Goal: Book appointment/travel/reservation

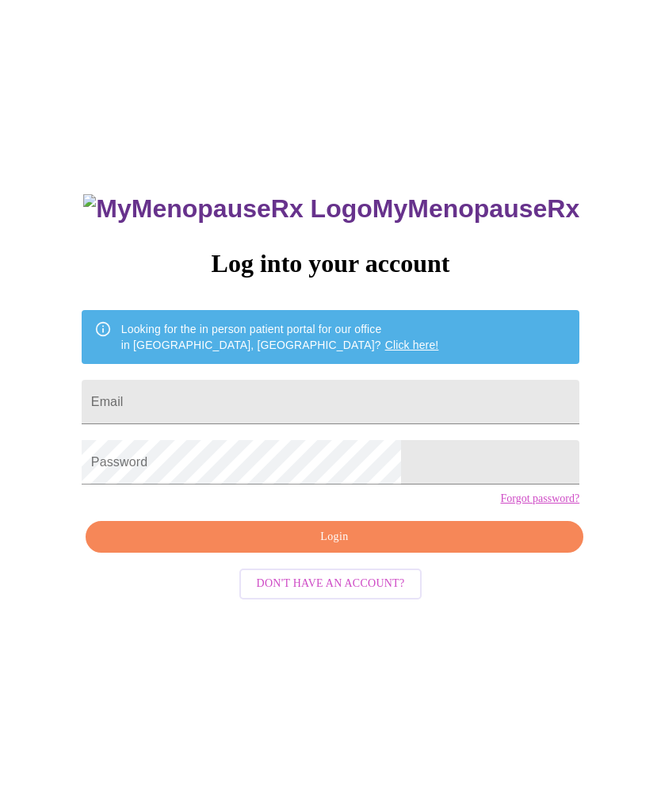
click at [401, 390] on input "Email" at bounding box center [331, 402] width 498 height 44
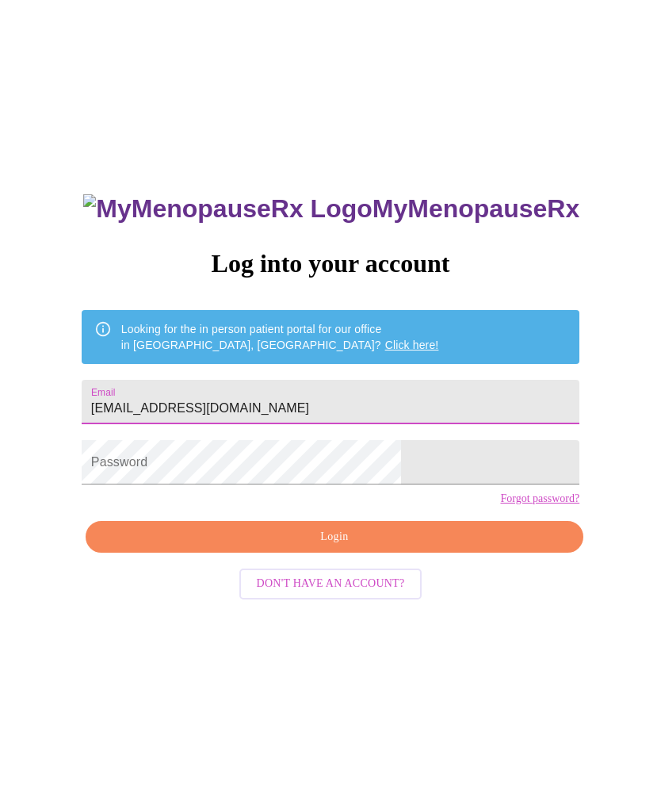
type input "[EMAIL_ADDRESS][DOMAIN_NAME]"
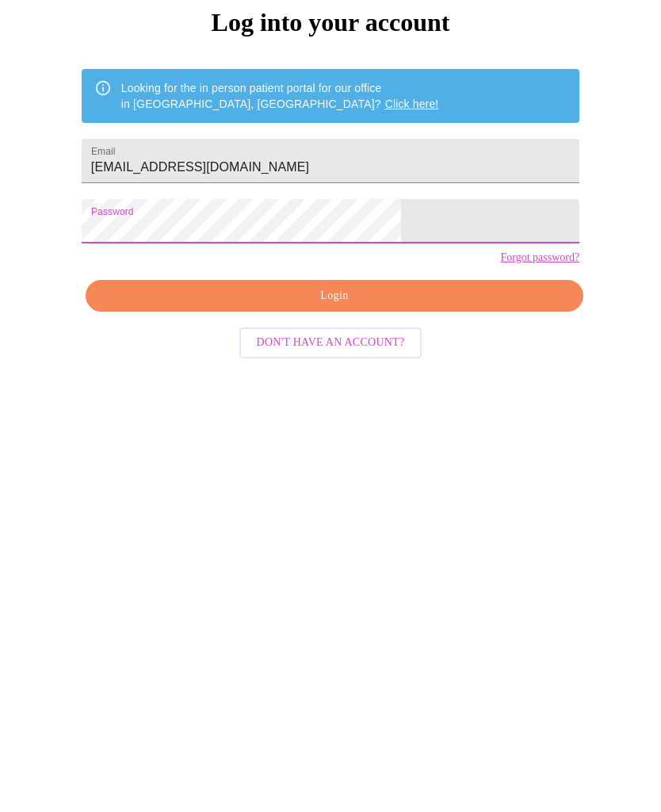
click at [374, 527] on span "Login" at bounding box center [335, 537] width 462 height 20
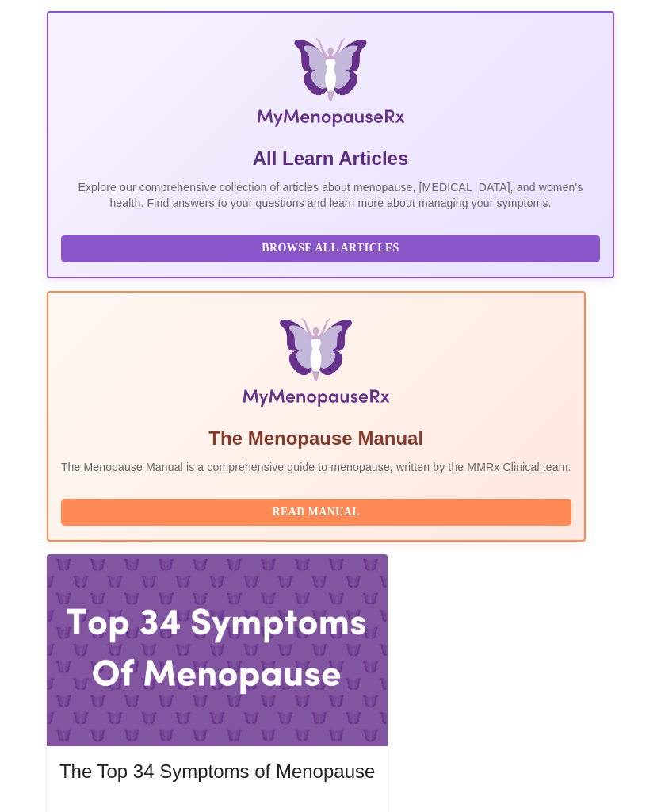
scroll to position [362, 0]
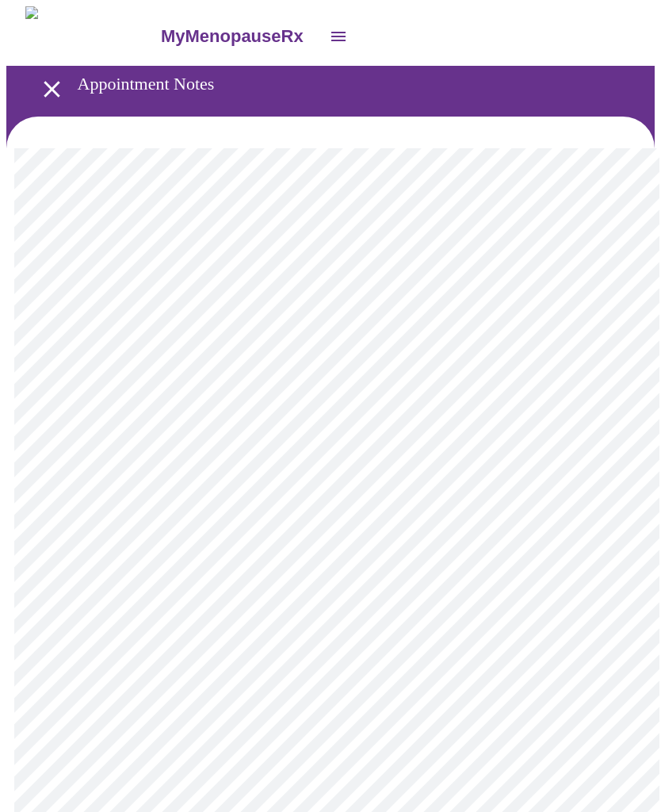
click at [54, 77] on icon "open drawer" at bounding box center [52, 89] width 28 height 28
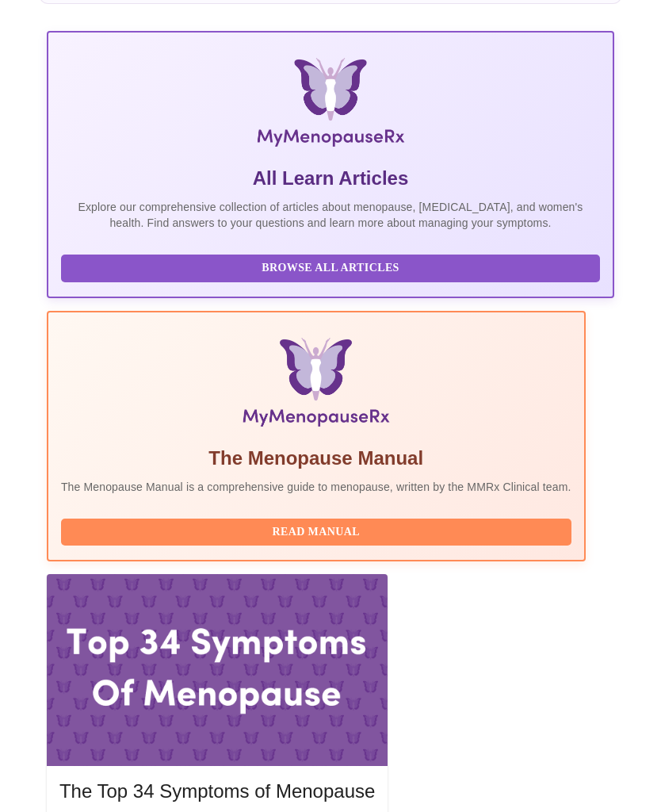
scroll to position [362, 0]
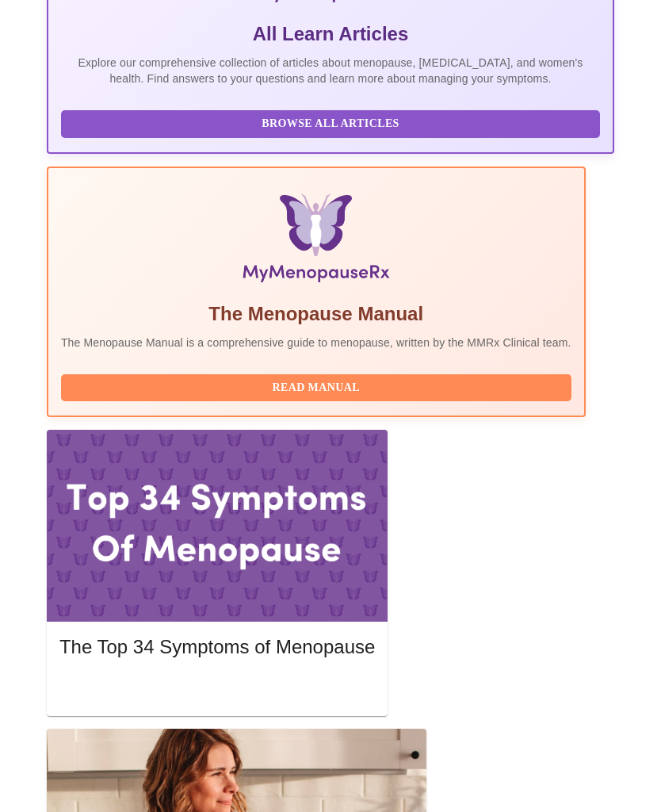
scroll to position [504, 0]
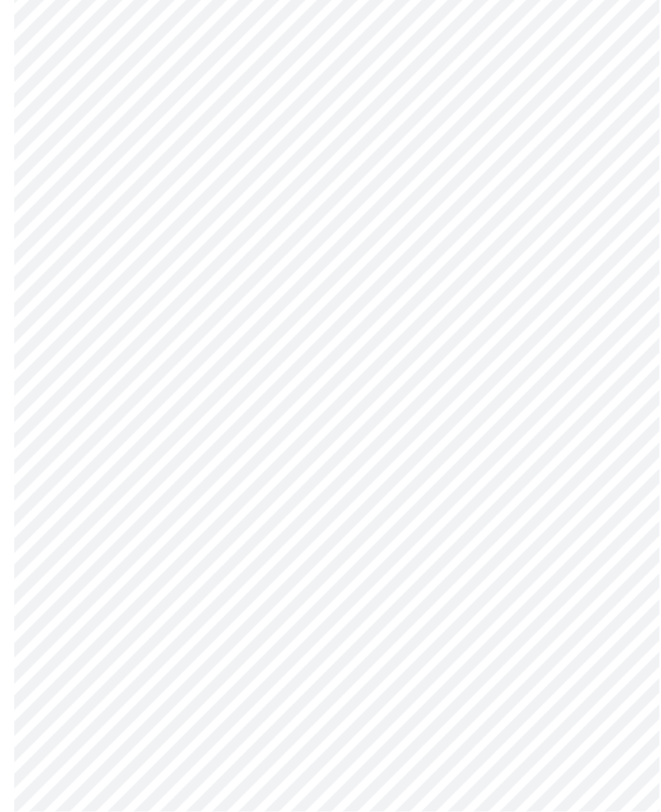
scroll to position [8008, 0]
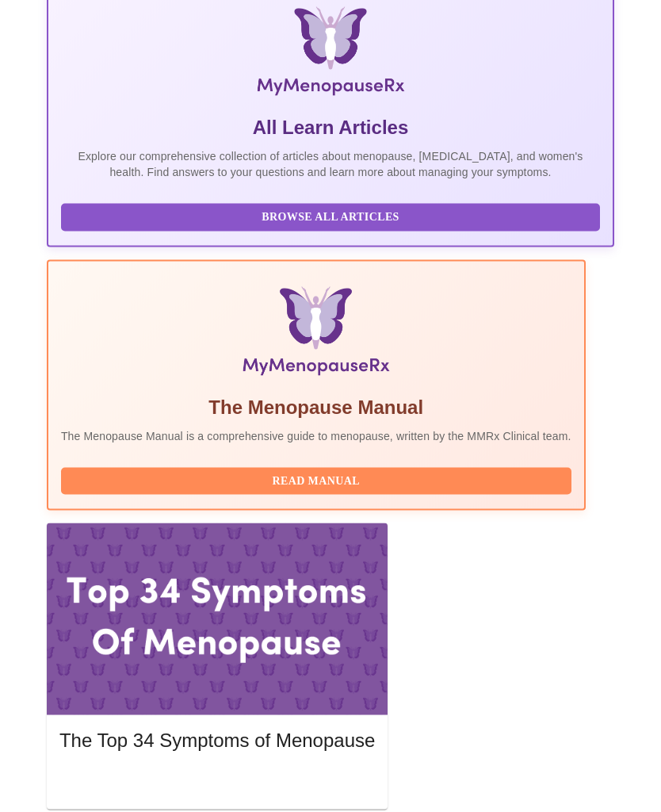
scroll to position [362, 0]
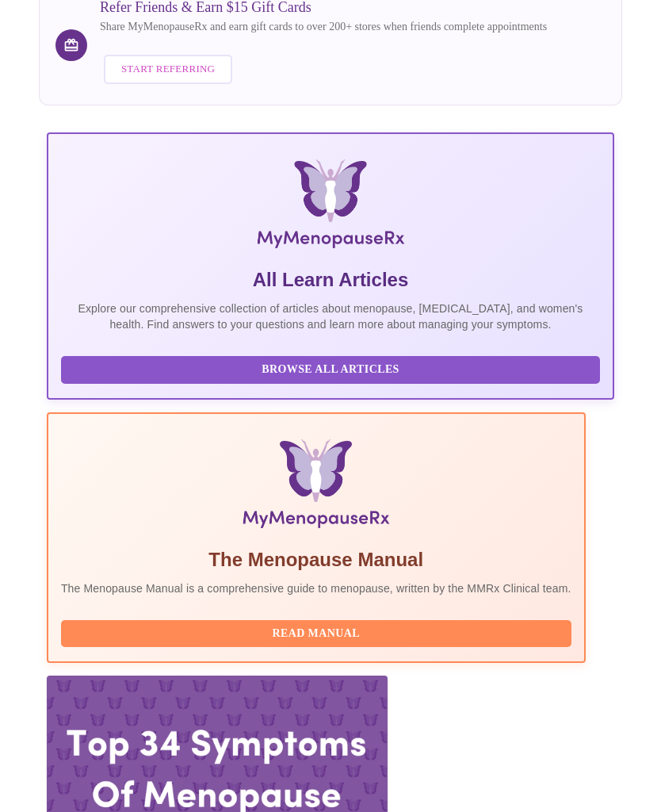
scroll to position [0, 0]
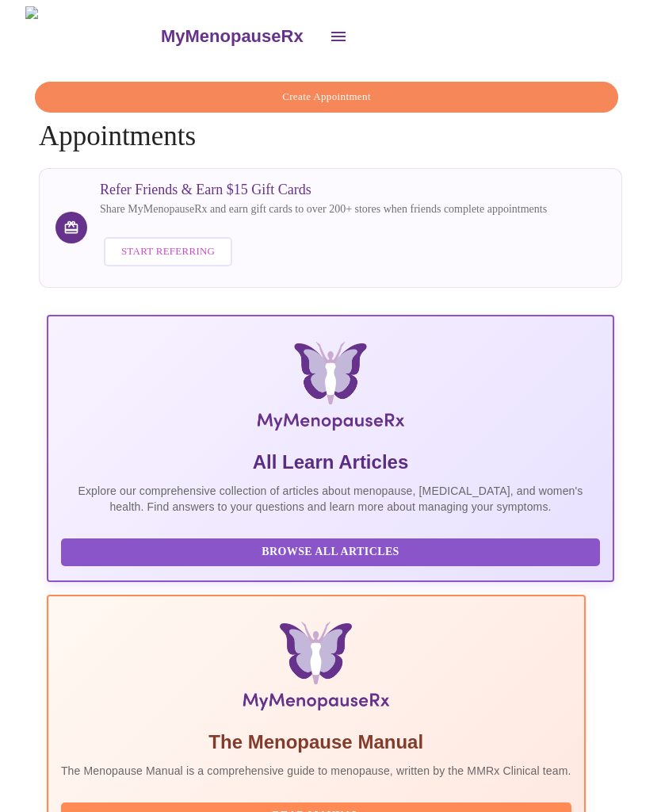
click at [329, 29] on icon "open drawer" at bounding box center [338, 36] width 19 height 19
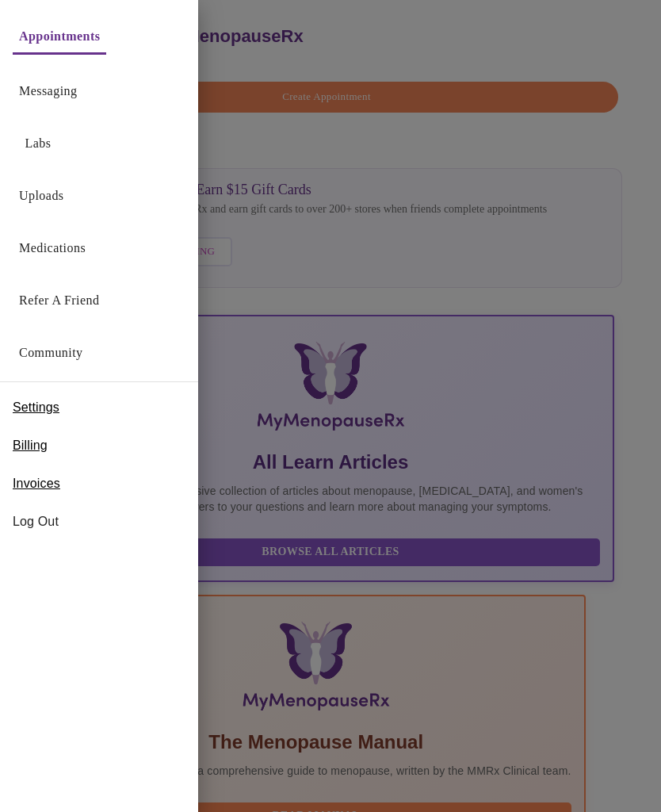
click at [77, 93] on link "Messaging" at bounding box center [48, 91] width 58 height 22
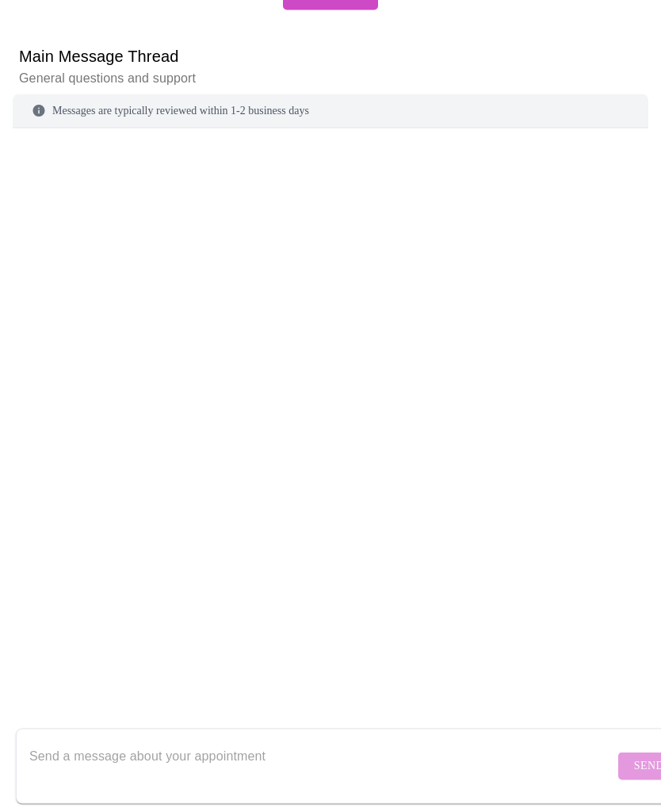
scroll to position [137, 0]
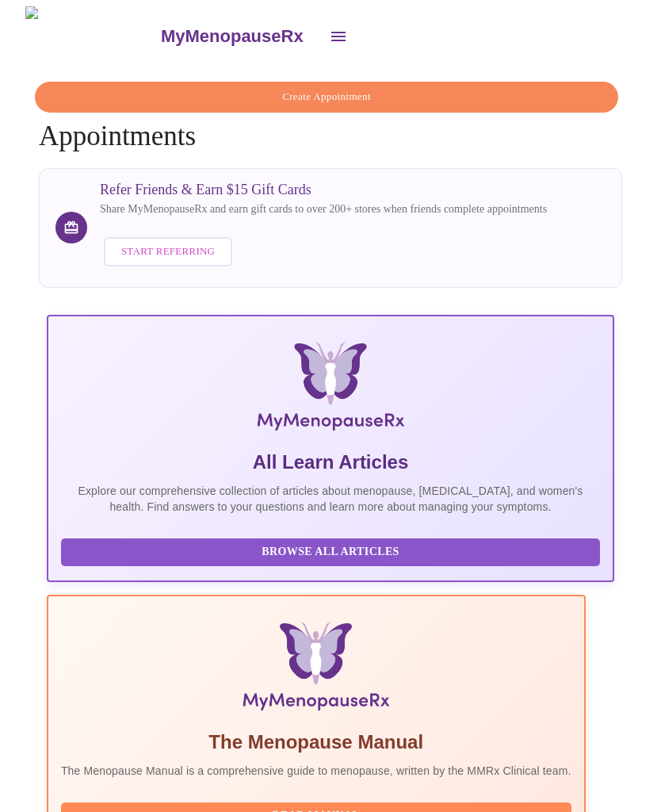
click at [329, 39] on icon "open drawer" at bounding box center [338, 36] width 19 height 19
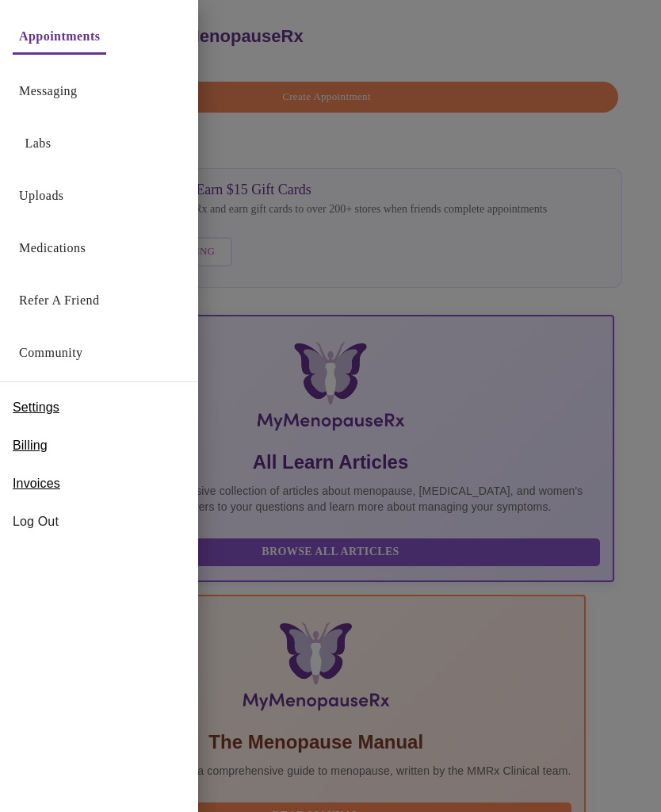
click at [577, 163] on div at bounding box center [330, 406] width 661 height 812
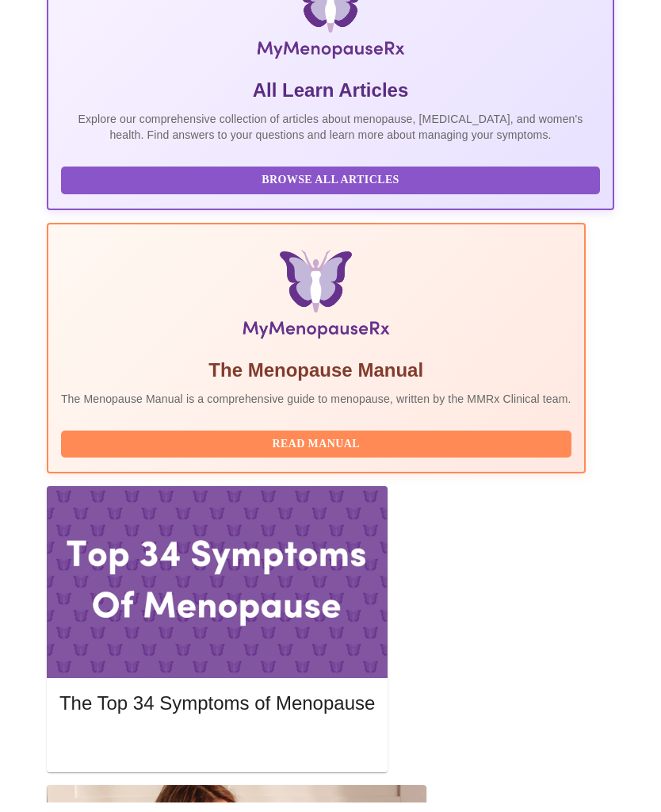
scroll to position [0, 667]
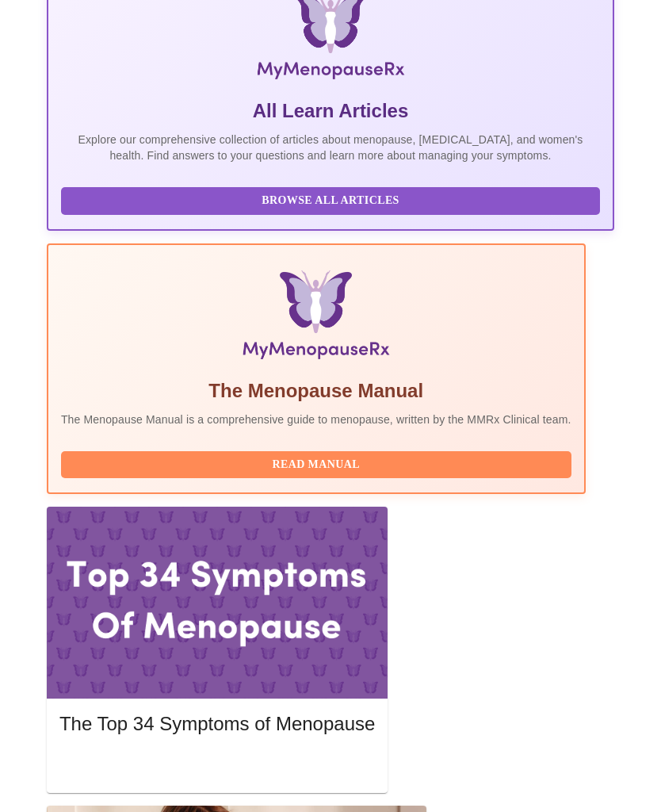
scroll to position [504, 0]
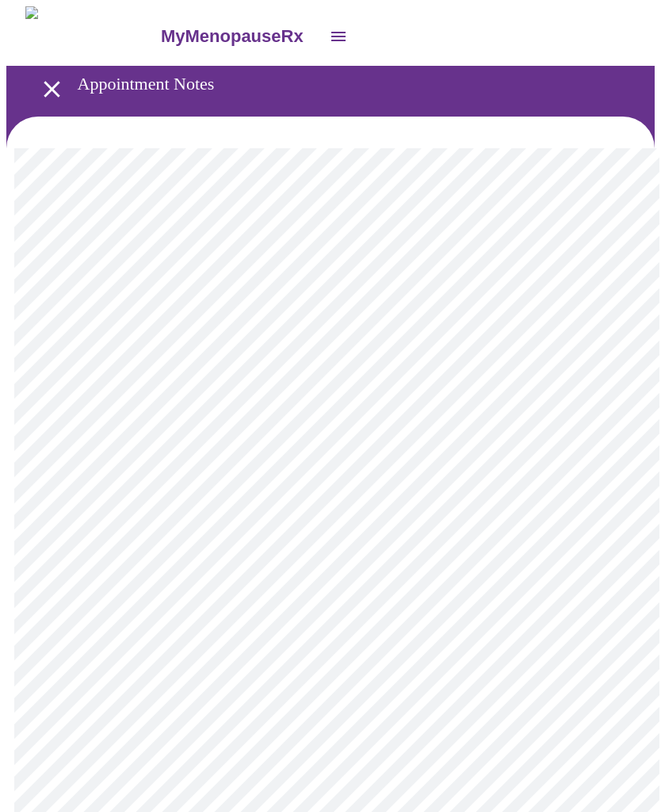
click at [329, 32] on icon "open drawer" at bounding box center [338, 36] width 19 height 19
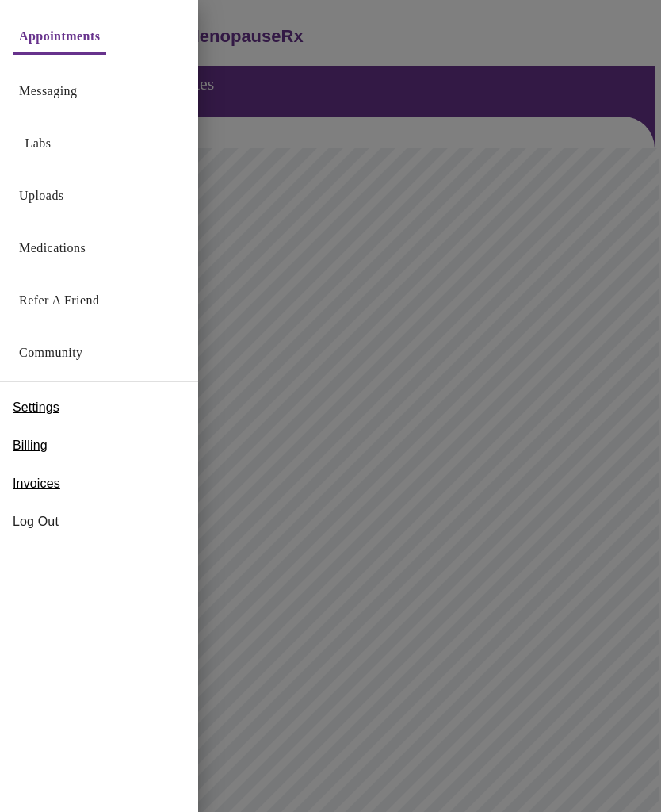
click at [94, 40] on link "Appointments" at bounding box center [59, 36] width 81 height 22
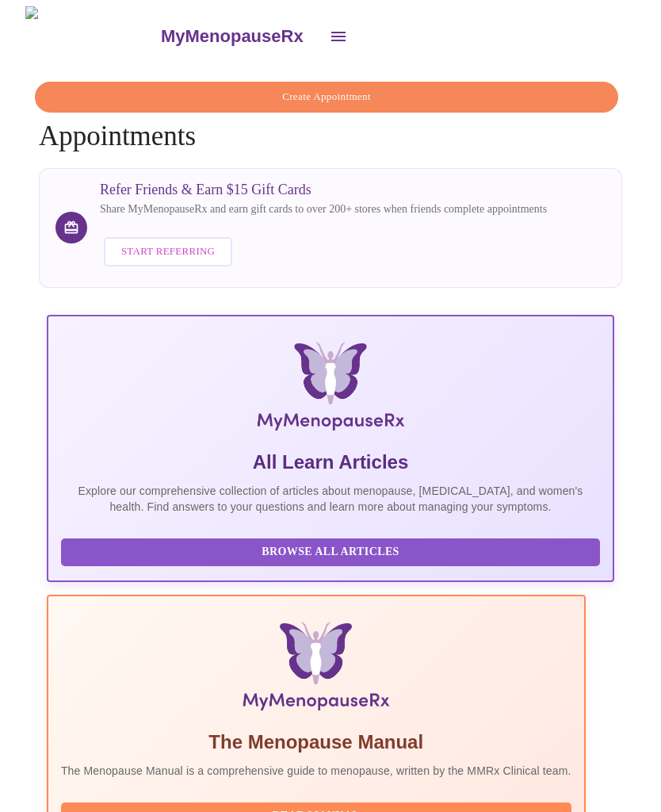
click at [554, 91] on span "Create Appointment" at bounding box center [326, 97] width 547 height 18
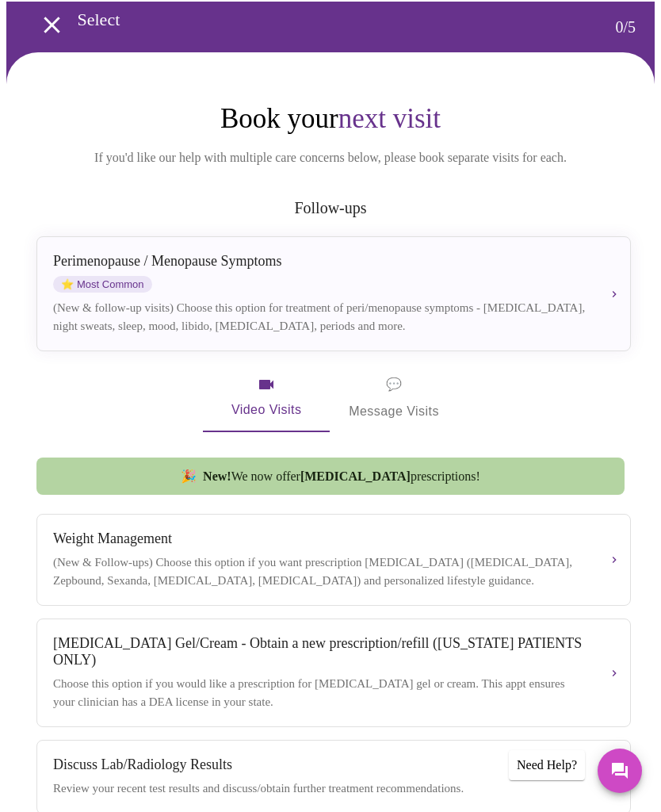
scroll to position [46, 0]
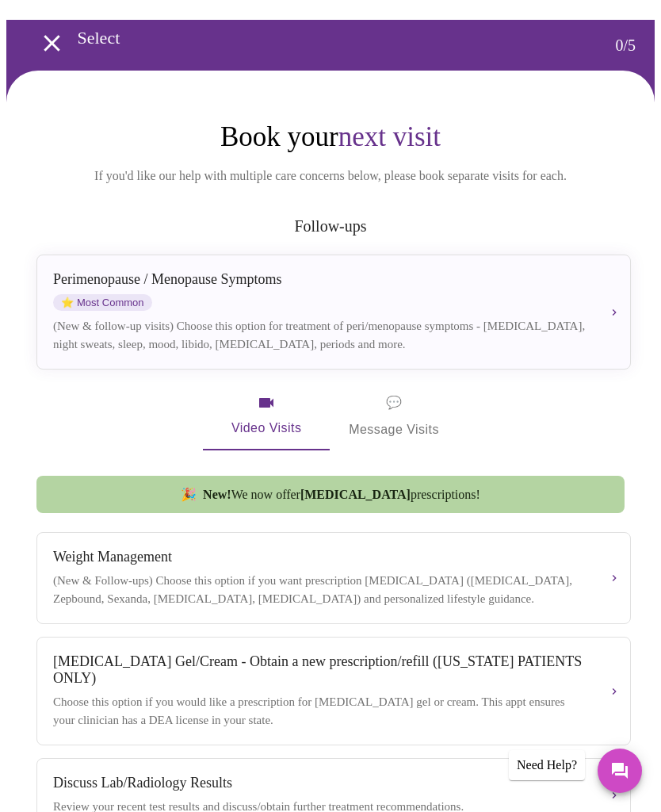
click at [619, 315] on button "[MEDICAL_DATA] / Menopause Symptoms ⭐ Most Common (New & follow-up visits) Choo…" at bounding box center [333, 312] width 595 height 115
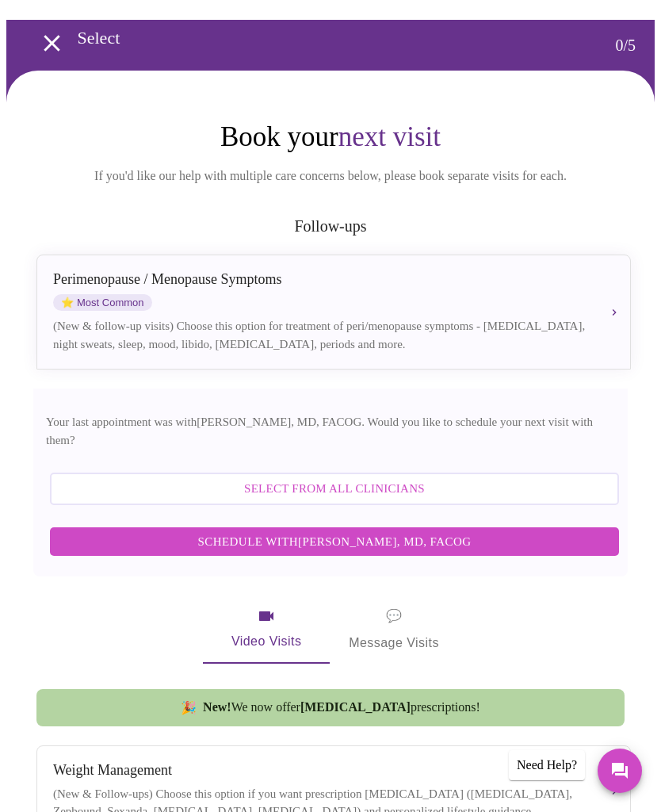
click at [367, 531] on span "Schedule with [PERSON_NAME], MD, FACOG" at bounding box center [335, 541] width 538 height 21
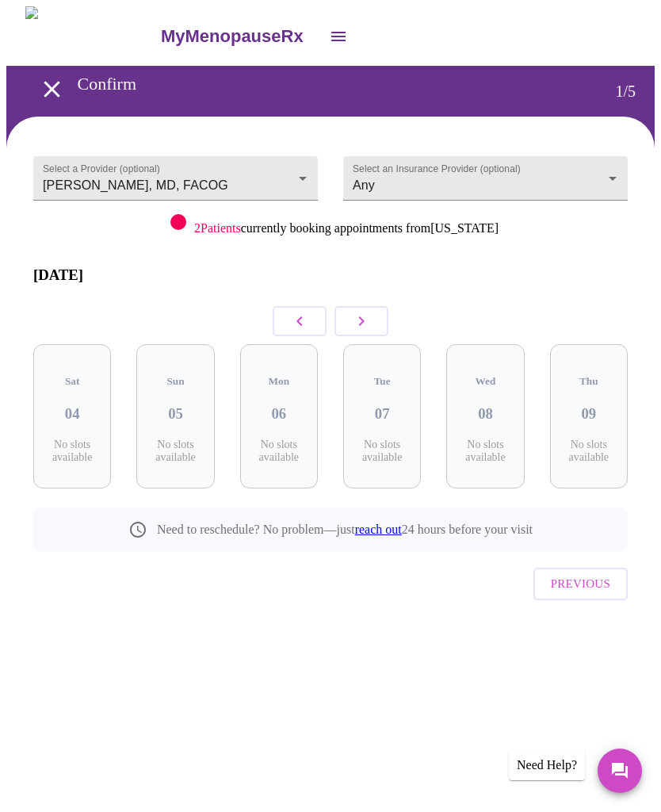
scroll to position [0, 0]
click at [368, 312] on icon "button" at bounding box center [361, 321] width 19 height 19
click at [371, 306] on button "button" at bounding box center [362, 321] width 54 height 30
click at [377, 306] on button "button" at bounding box center [362, 321] width 54 height 30
click at [372, 307] on button "button" at bounding box center [362, 321] width 54 height 30
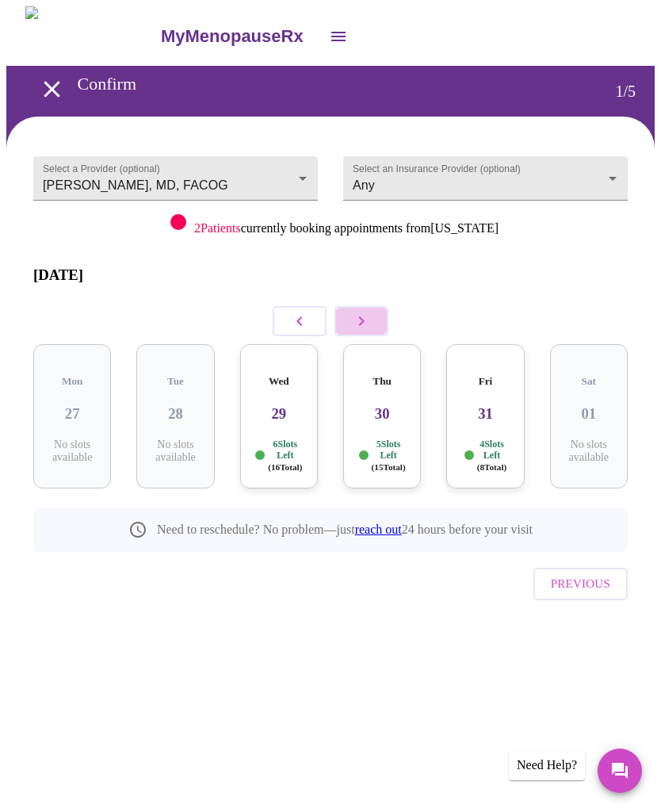
click at [370, 312] on icon "button" at bounding box center [361, 321] width 19 height 19
click at [391, 405] on h3 "05" at bounding box center [382, 413] width 52 height 17
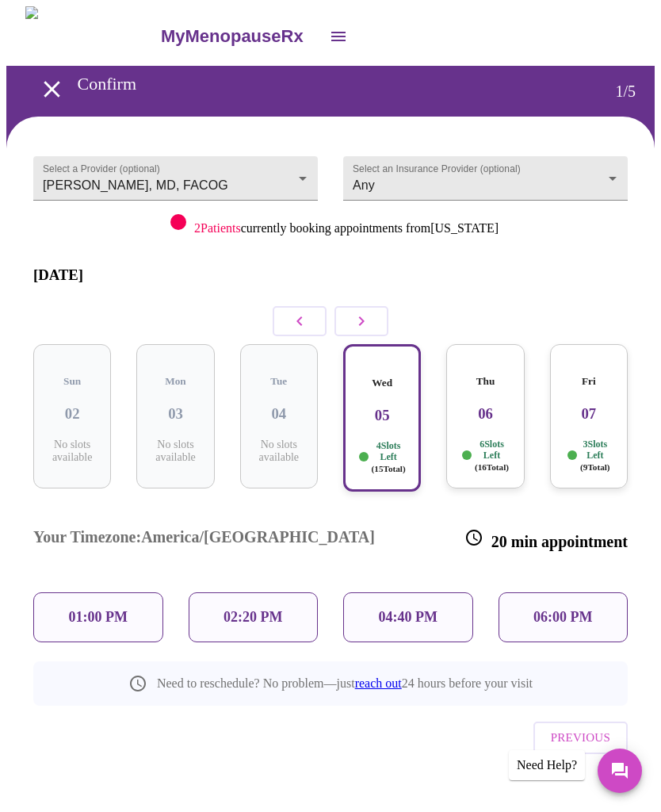
click at [485, 405] on h3 "06" at bounding box center [485, 413] width 52 height 17
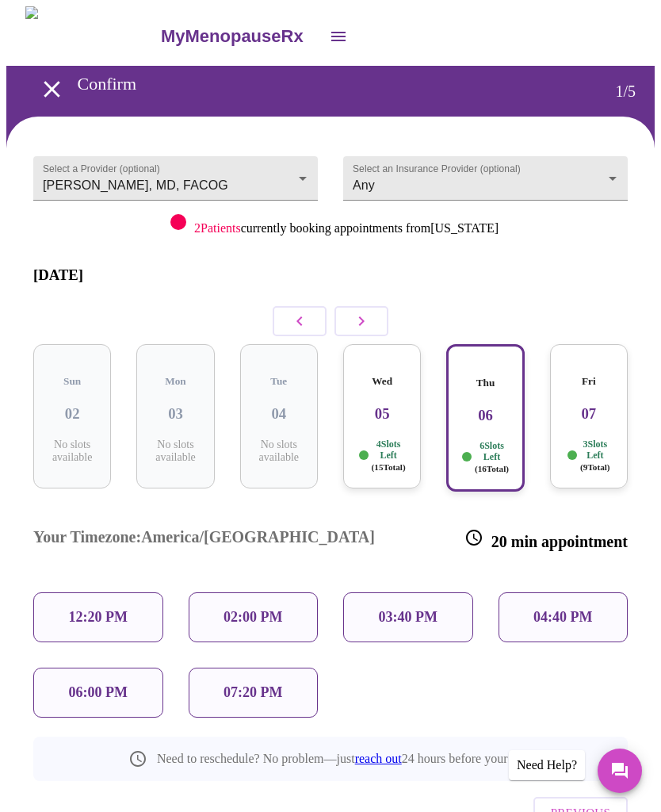
click at [596, 405] on h3 "07" at bounding box center [589, 413] width 52 height 17
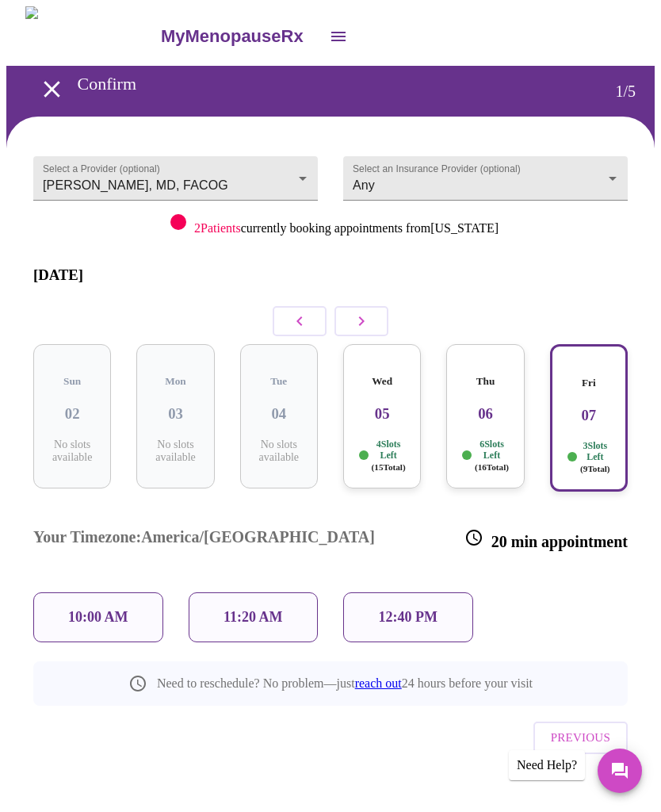
click at [148, 592] on div "10:00 AM" at bounding box center [98, 617] width 130 height 50
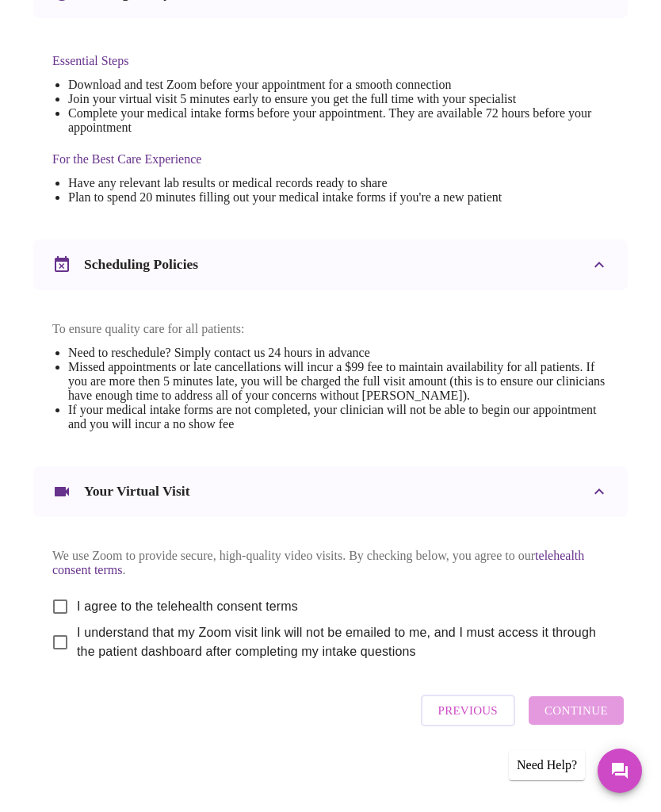
scroll to position [415, 0]
click at [70, 659] on input "I understand that my Zoom visit link will not be emailed to me, and I must acce…" at bounding box center [60, 642] width 33 height 33
checkbox input "true"
click at [52, 609] on div "We use Zoom to provide secure, high-quality video visits. By checking below, yo…" at bounding box center [330, 598] width 557 height 125
click at [59, 623] on input "I agree to the telehealth consent terms" at bounding box center [60, 606] width 33 height 33
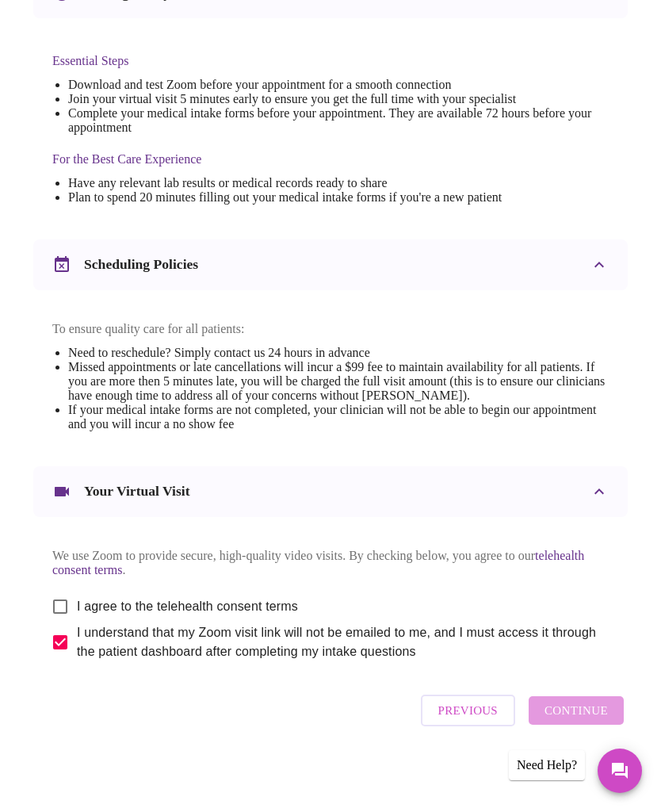
checkbox input "true"
click at [594, 721] on span "Continue" at bounding box center [576, 710] width 63 height 21
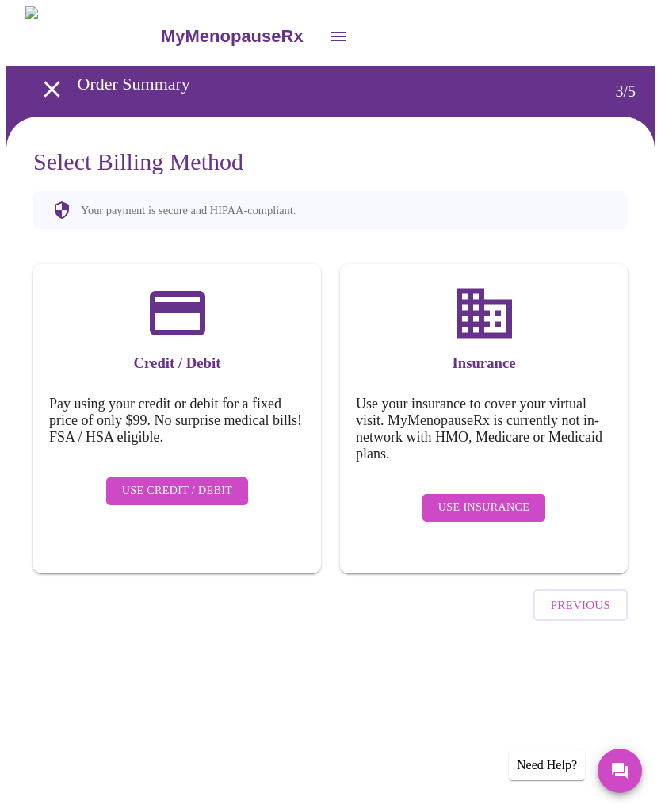
click at [490, 494] on button "Use Insurance" at bounding box center [484, 508] width 123 height 28
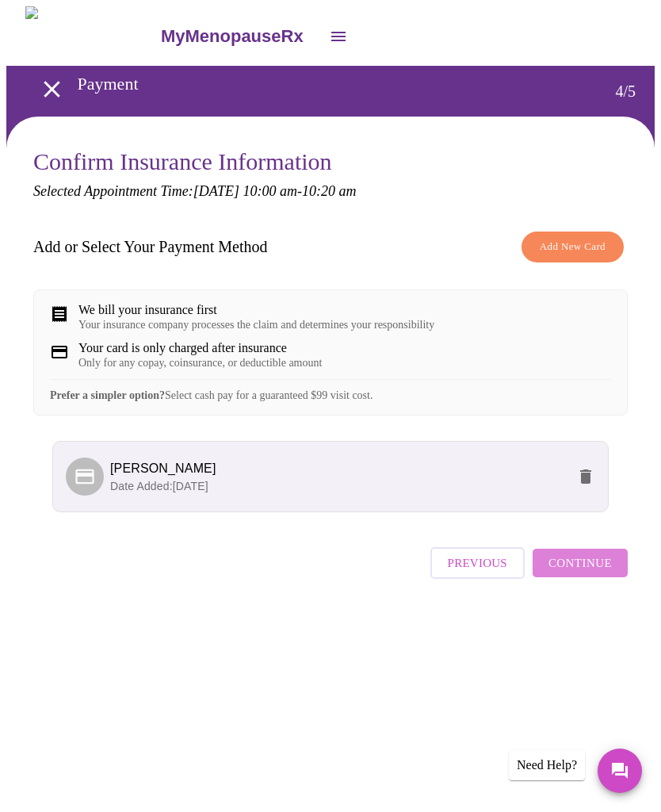
click at [594, 573] on span "Continue" at bounding box center [580, 563] width 63 height 21
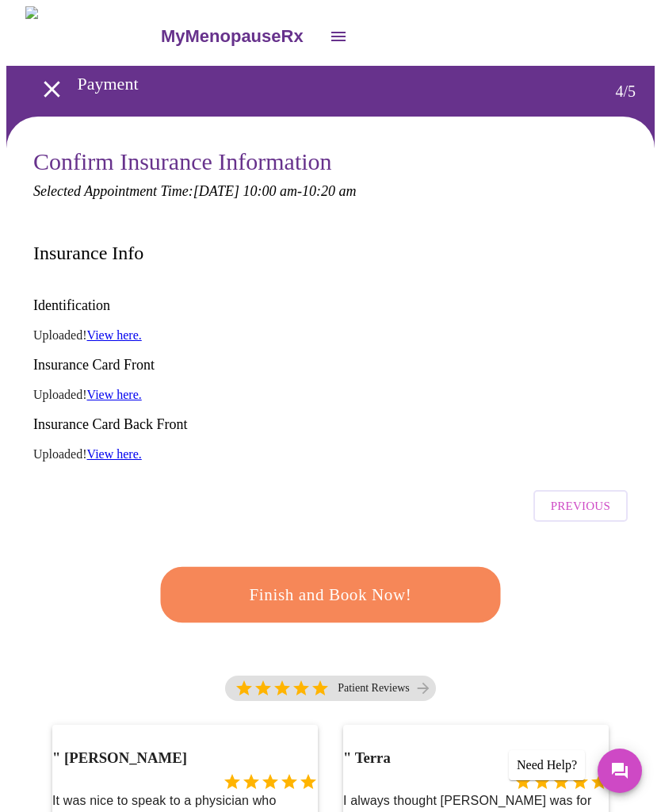
click at [417, 580] on span "Finish and Book Now!" at bounding box center [330, 594] width 293 height 29
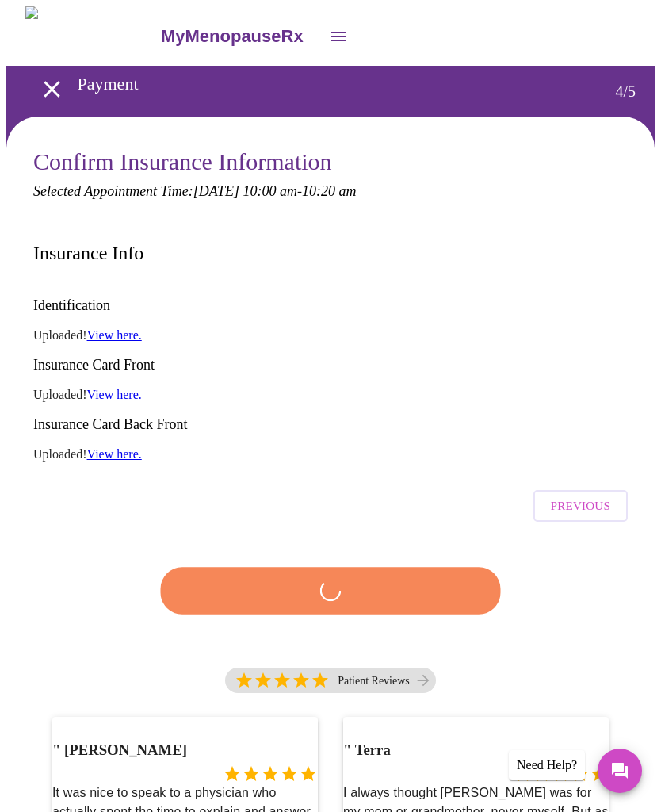
click at [368, 546] on div at bounding box center [330, 591] width 349 height 90
